Goal: Information Seeking & Learning: Learn about a topic

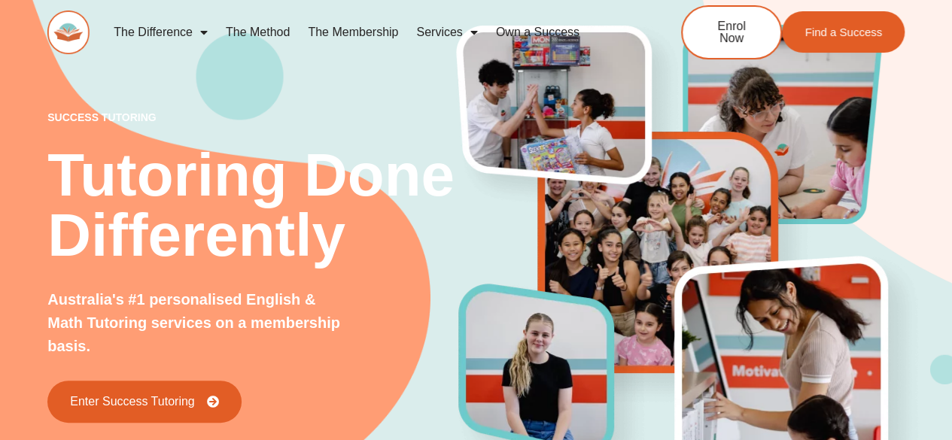
click at [199, 35] on span "Menu" at bounding box center [200, 32] width 15 height 27
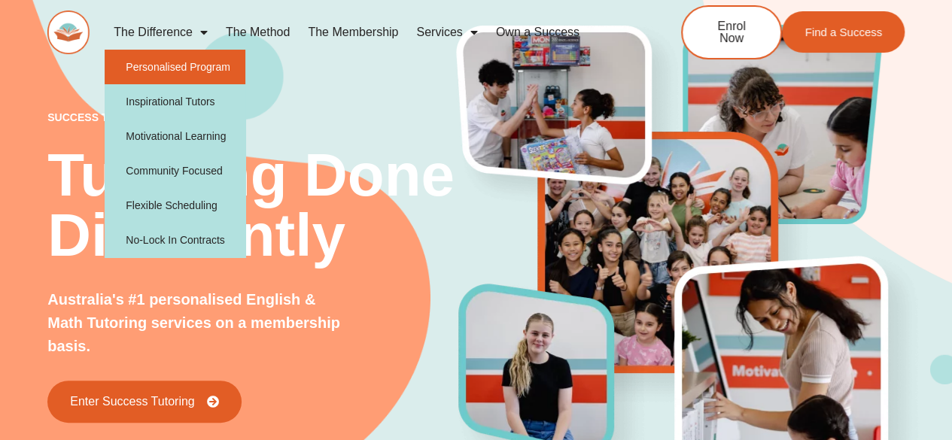
click at [176, 60] on link "Personalised Program" at bounding box center [175, 67] width 141 height 35
